Goal: Navigation & Orientation: Find specific page/section

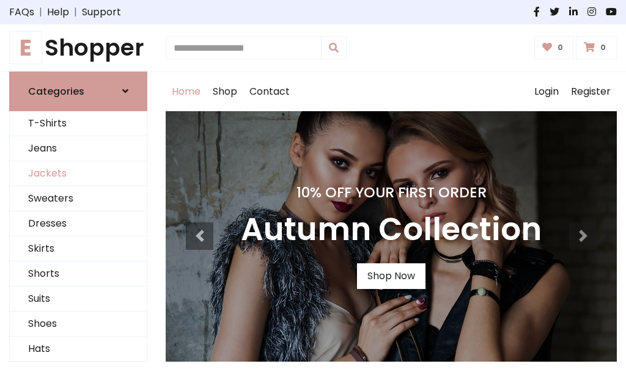
click at [78, 174] on link "Jackets" at bounding box center [78, 173] width 137 height 25
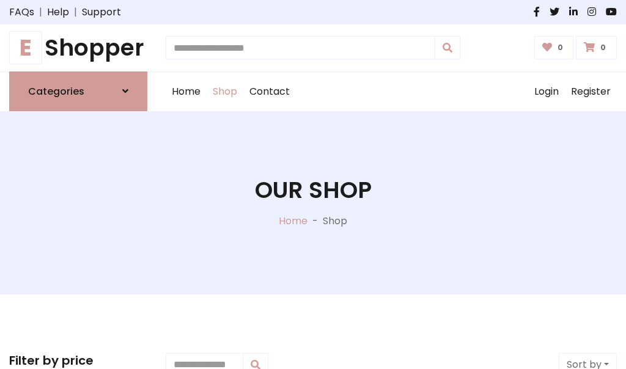
scroll to position [553, 0]
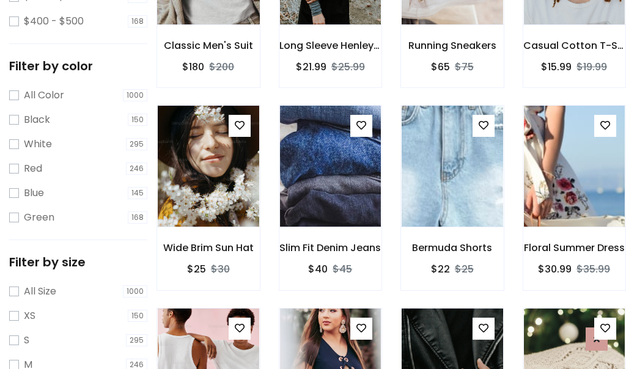
scroll to position [62, 0]
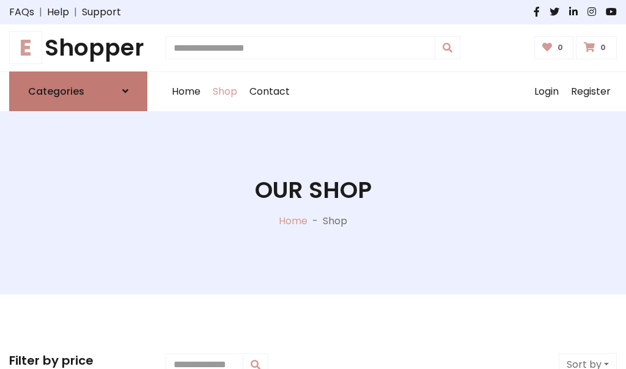
click at [78, 91] on h6 "Categories" at bounding box center [56, 92] width 56 height 12
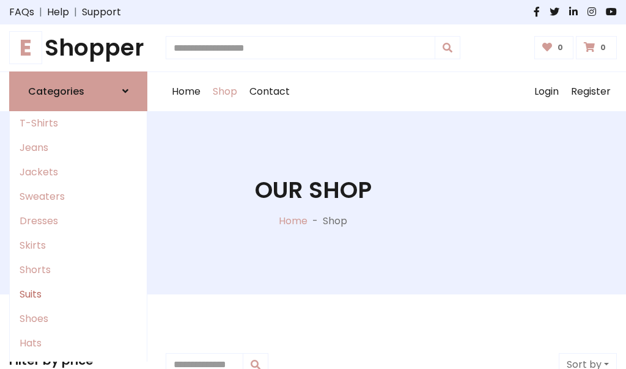
click at [78, 294] on link "Suits" at bounding box center [78, 295] width 137 height 24
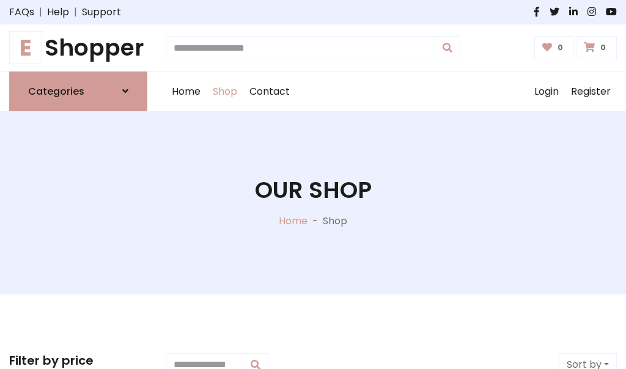
scroll to position [884, 0]
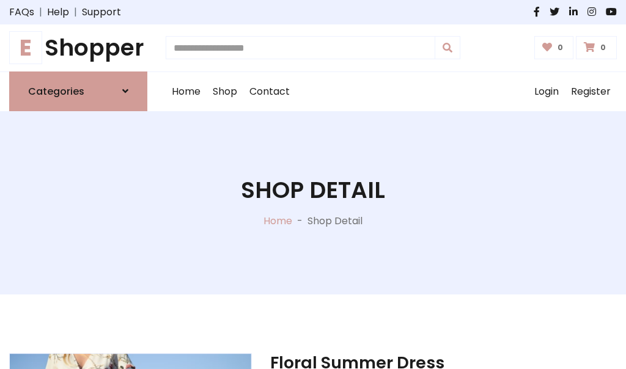
scroll to position [1143, 0]
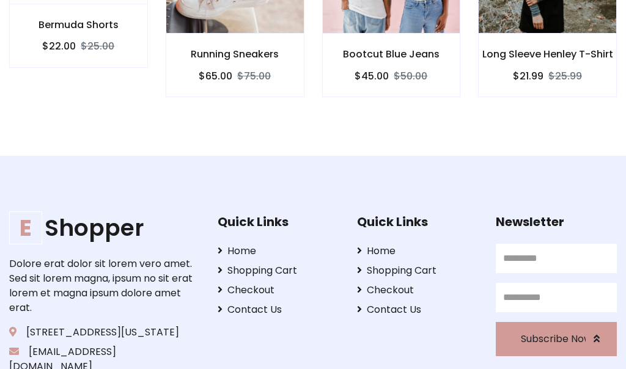
scroll to position [1142, 0]
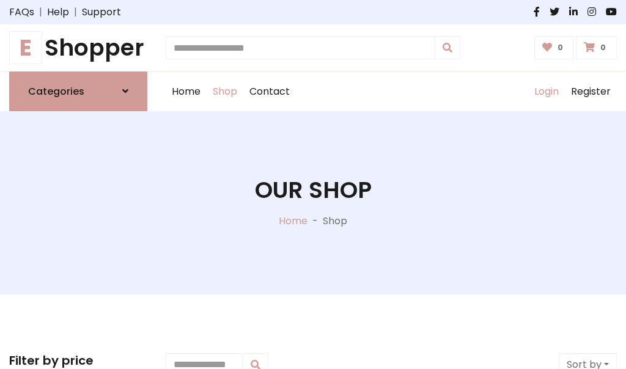
click at [546, 91] on link "Login" at bounding box center [547, 91] width 37 height 39
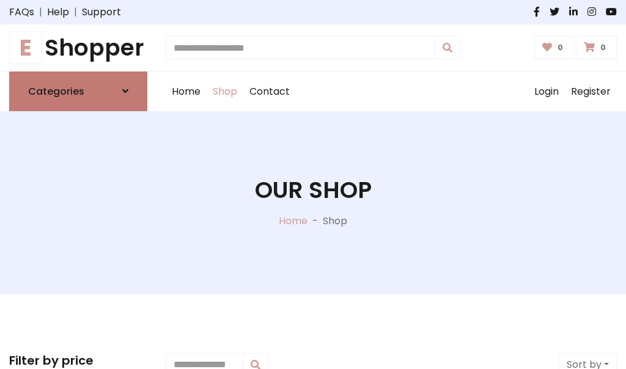
click at [125, 91] on icon at bounding box center [125, 91] width 6 height 10
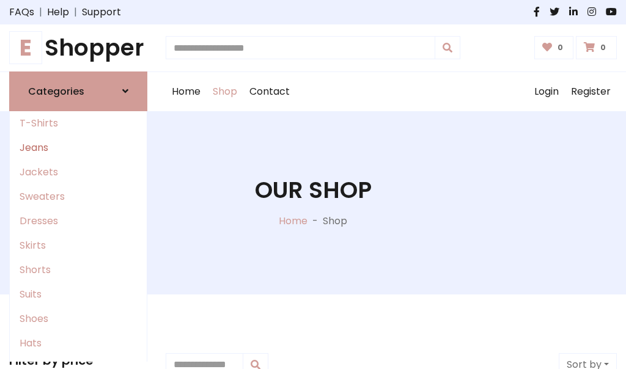
click at [78, 147] on link "Jeans" at bounding box center [78, 148] width 137 height 24
